Goal: Task Accomplishment & Management: Manage account settings

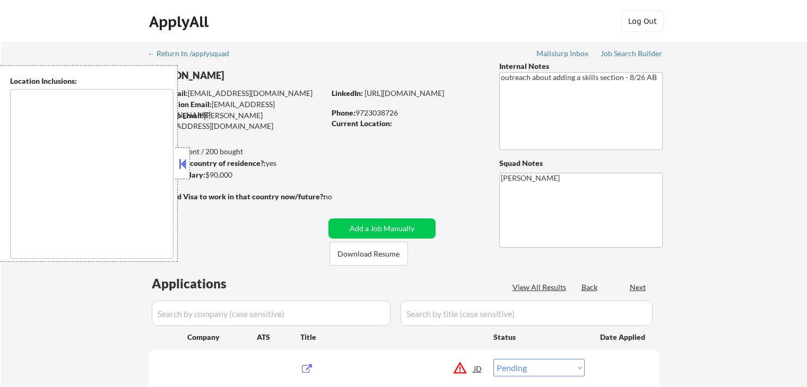
select select ""pending""
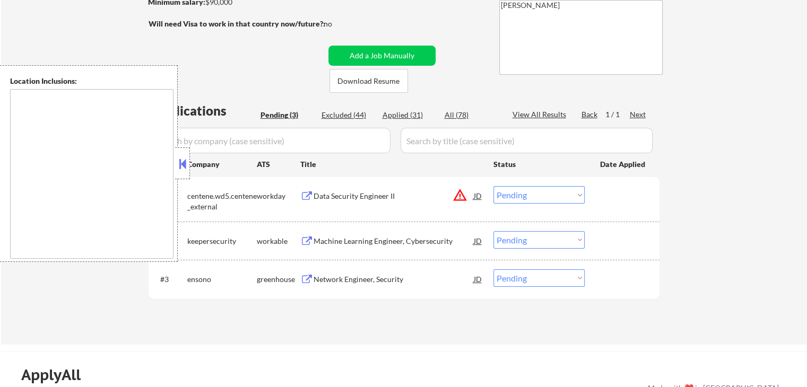
scroll to position [265, 0]
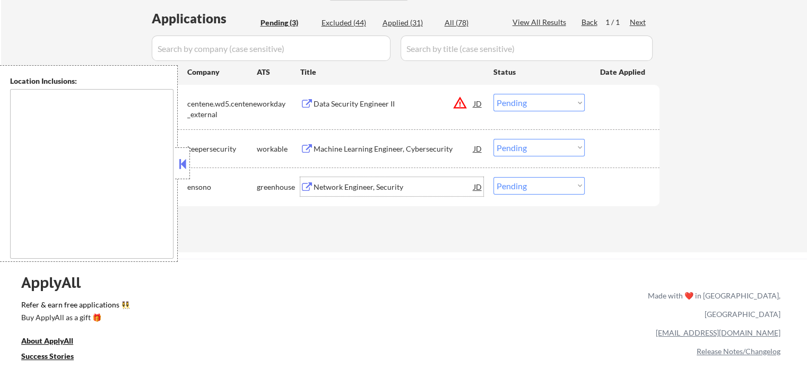
click at [334, 190] on div "Network Engineer, Security" at bounding box center [393, 187] width 160 height 11
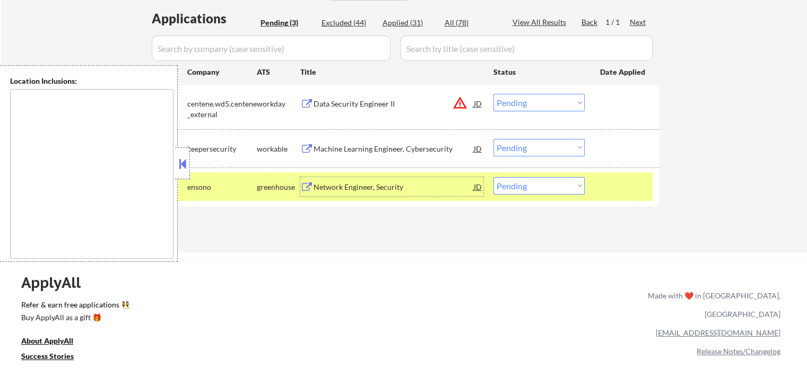
click at [384, 149] on div "Machine Learning Engineer, Cybersecurity" at bounding box center [393, 149] width 160 height 11
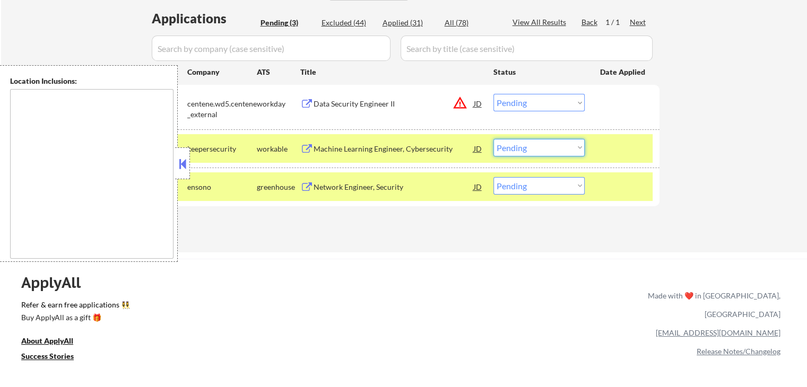
click at [542, 148] on select "Choose an option... Pending Applied Excluded (Questions) Excluded (Expired) Exc…" at bounding box center [538, 147] width 91 height 17
click at [493, 139] on select "Choose an option... Pending Applied Excluded (Questions) Excluded (Expired) Exc…" at bounding box center [538, 147] width 91 height 17
click at [518, 98] on select "Choose an option... Pending Applied Excluded (Questions) Excluded (Expired) Exc…" at bounding box center [538, 102] width 91 height 17
select select ""pending""
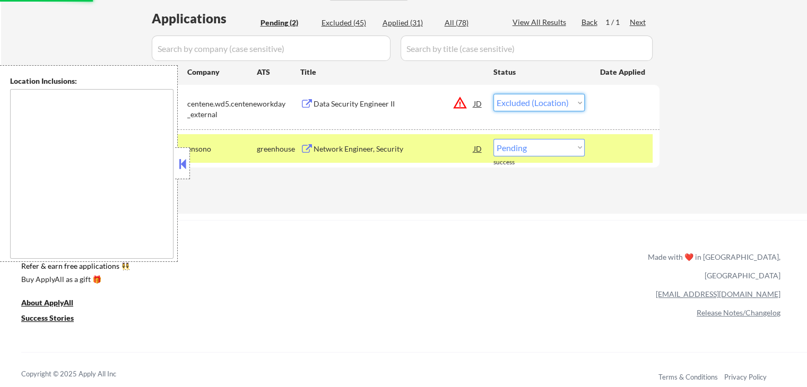
click at [493, 94] on select "Choose an option... Pending Applied Excluded (Questions) Excluded (Expired) Exc…" at bounding box center [538, 102] width 91 height 17
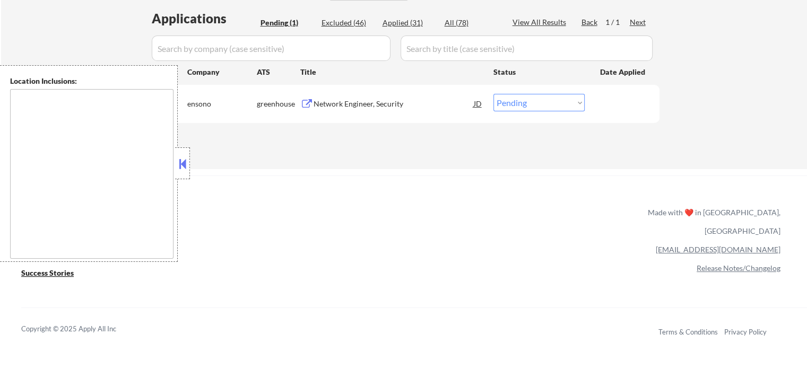
drag, startPoint x: 533, startPoint y: 102, endPoint x: 536, endPoint y: 110, distance: 7.9
click at [535, 103] on select "Choose an option... Pending Applied Excluded (Questions) Excluded (Expired) Exc…" at bounding box center [538, 102] width 91 height 17
select select ""applied""
click at [493, 94] on select "Choose an option... Pending Applied Excluded (Questions) Excluded (Expired) Exc…" at bounding box center [538, 102] width 91 height 17
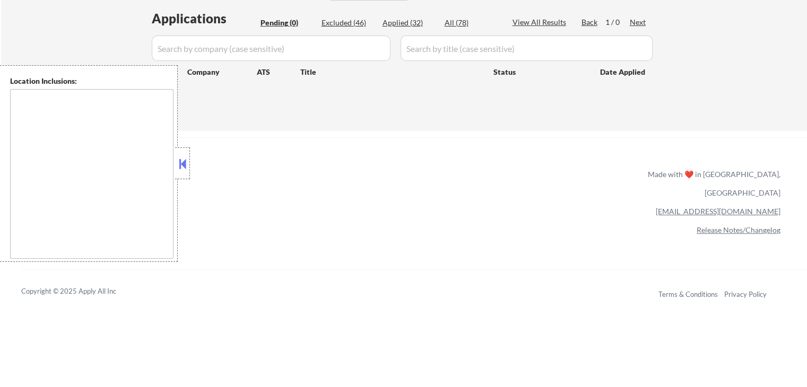
scroll to position [212, 0]
